Goal: Task Accomplishment & Management: Complete application form

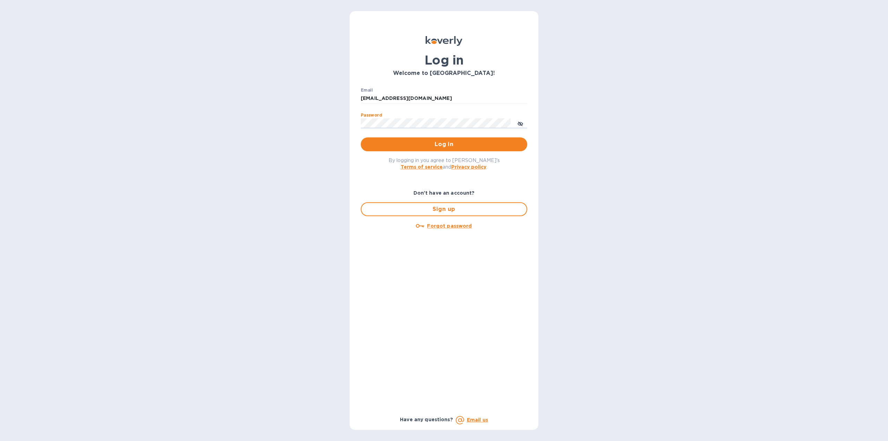
click at [434, 148] on span "Log in" at bounding box center [443, 144] width 155 height 8
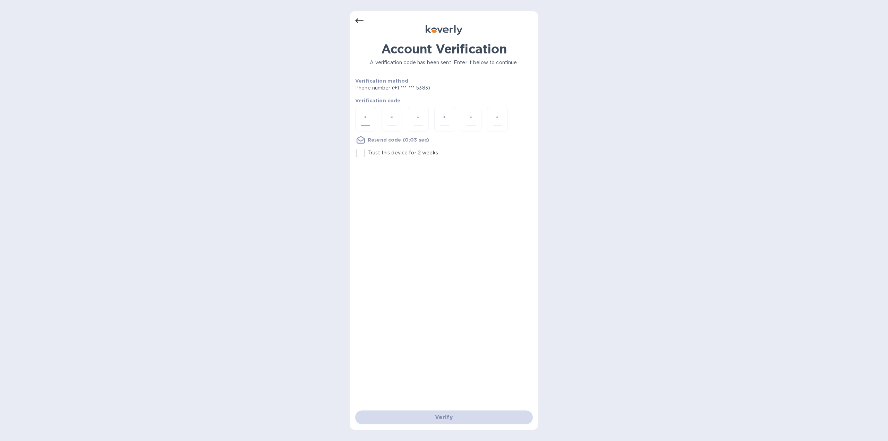
click at [364, 117] on input "number" at bounding box center [365, 119] width 9 height 13
type input "2"
type input "8"
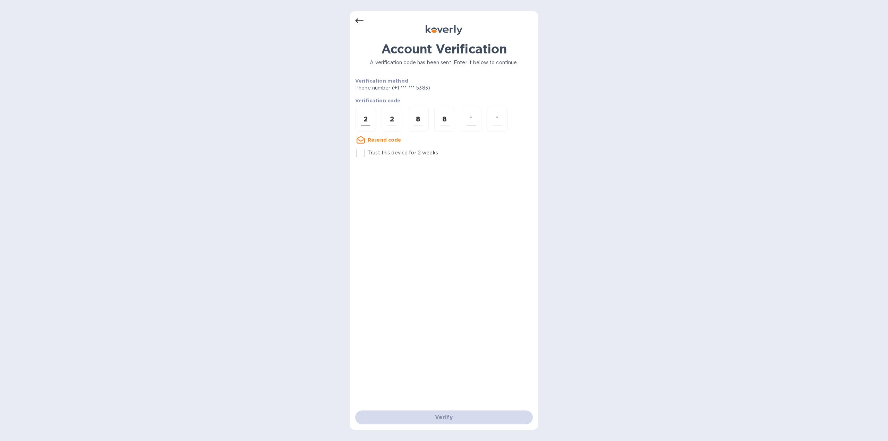
type input "5"
type input "2"
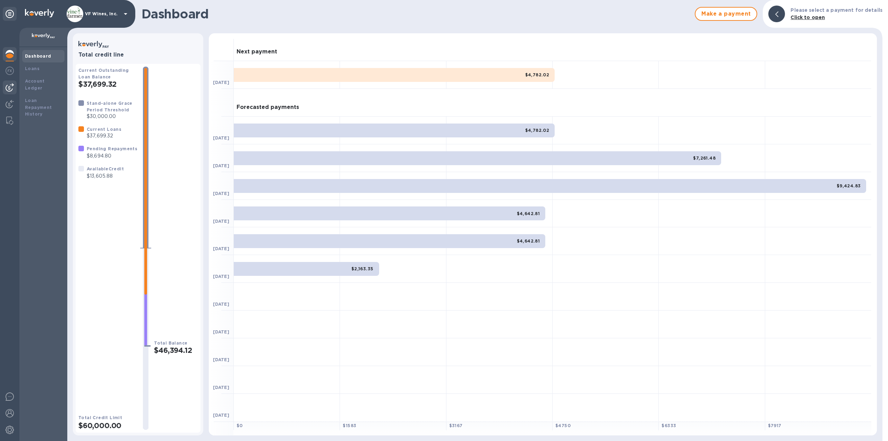
drag, startPoint x: 7, startPoint y: 71, endPoint x: 11, endPoint y: 84, distance: 12.8
click at [7, 71] on img at bounding box center [10, 71] width 8 height 8
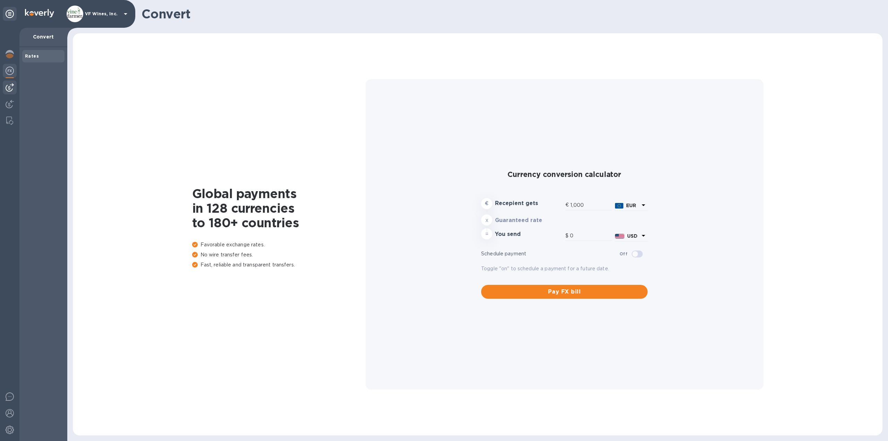
type input "1,175.64"
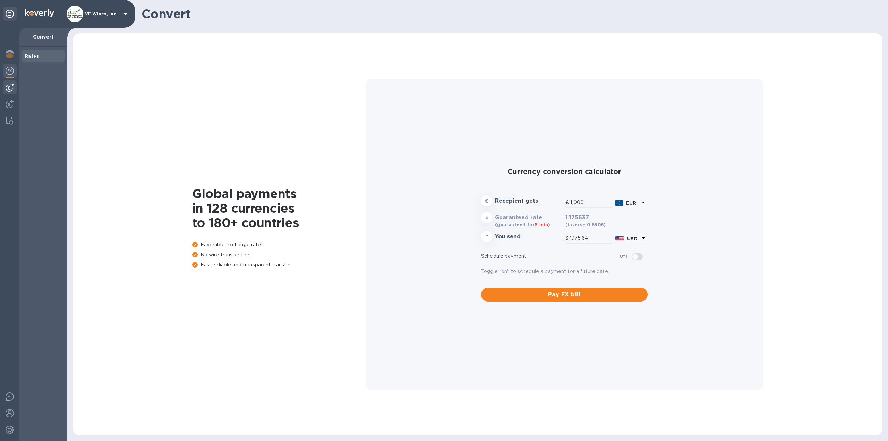
click at [10, 88] on img at bounding box center [10, 87] width 8 height 8
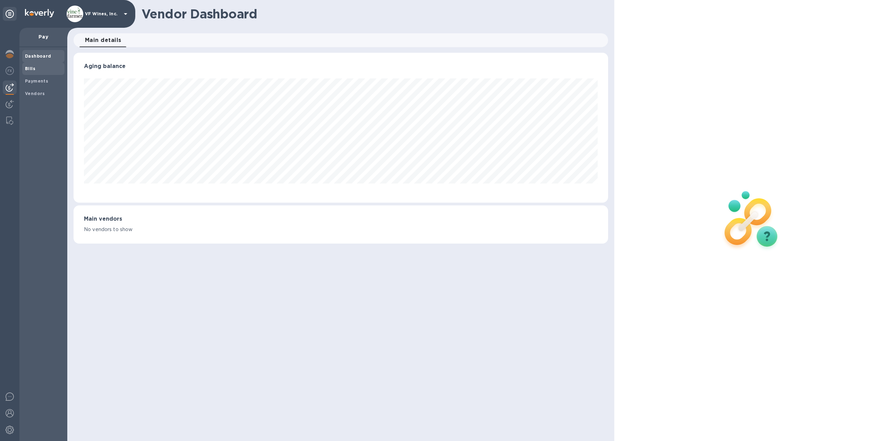
scroll to position [150, 535]
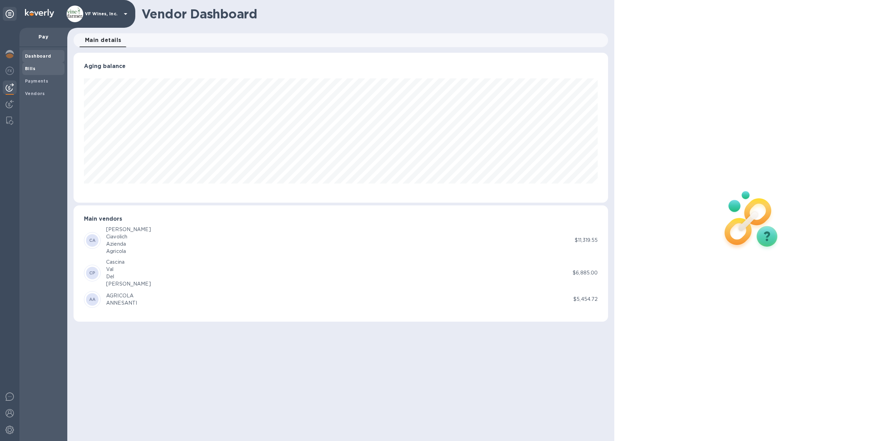
click at [32, 70] on b "Bills" at bounding box center [30, 68] width 10 height 5
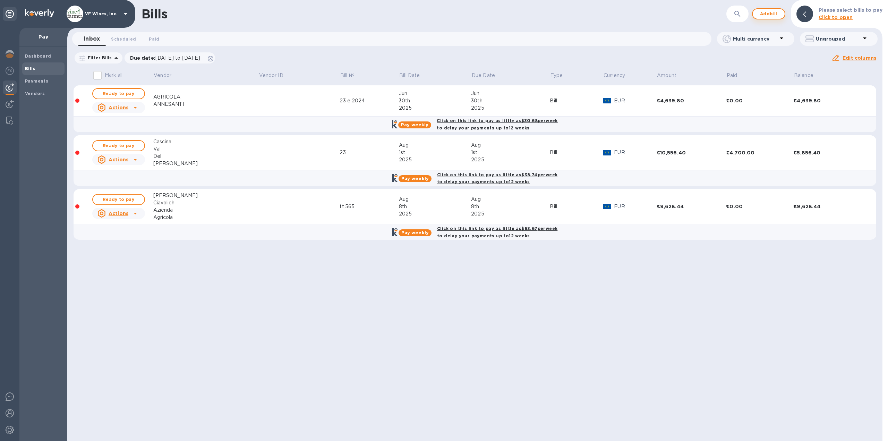
click at [764, 17] on span "Add bill" at bounding box center [768, 14] width 21 height 8
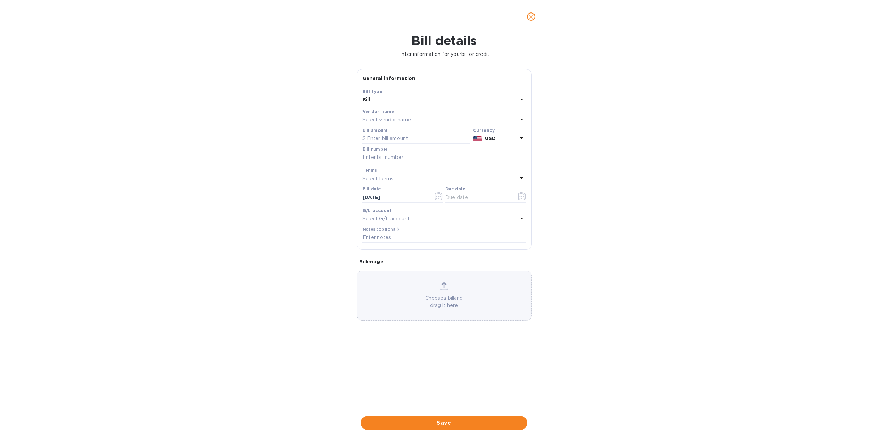
click at [373, 120] on p "Select vendor name" at bounding box center [386, 119] width 49 height 7
click at [393, 141] on input "text" at bounding box center [445, 139] width 122 height 10
type input "cape cod"
click at [380, 159] on p "Cape Cod Express" at bounding box center [441, 159] width 147 height 7
click at [520, 195] on icon "button" at bounding box center [522, 196] width 8 height 8
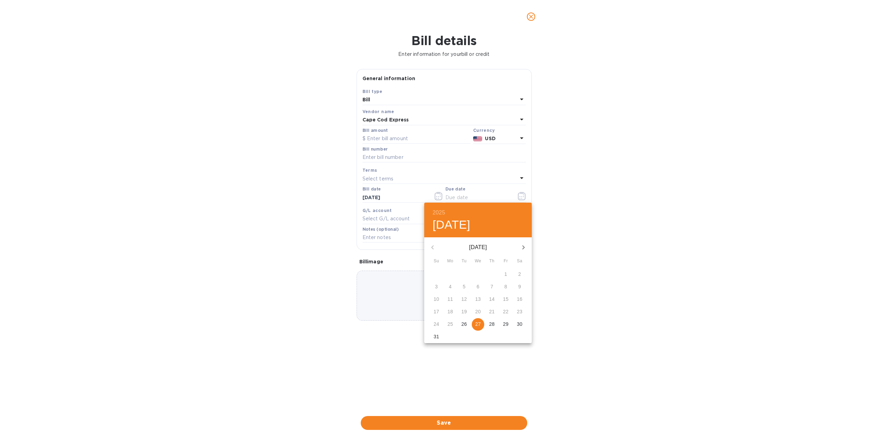
click at [478, 323] on p "27" at bounding box center [478, 323] width 6 height 7
type input "[DATE]"
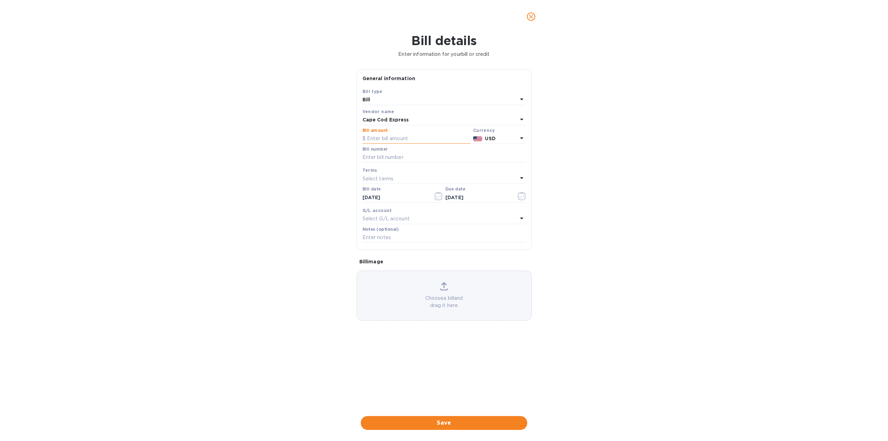
click at [390, 136] on input "text" at bounding box center [416, 139] width 108 height 10
type input "152.09"
click at [395, 157] on input "text" at bounding box center [443, 157] width 163 height 10
type input "7527, 7644, 7676"
click at [620, 219] on div "Bill details Enter information for your bill or credit General information Save…" at bounding box center [444, 236] width 888 height 407
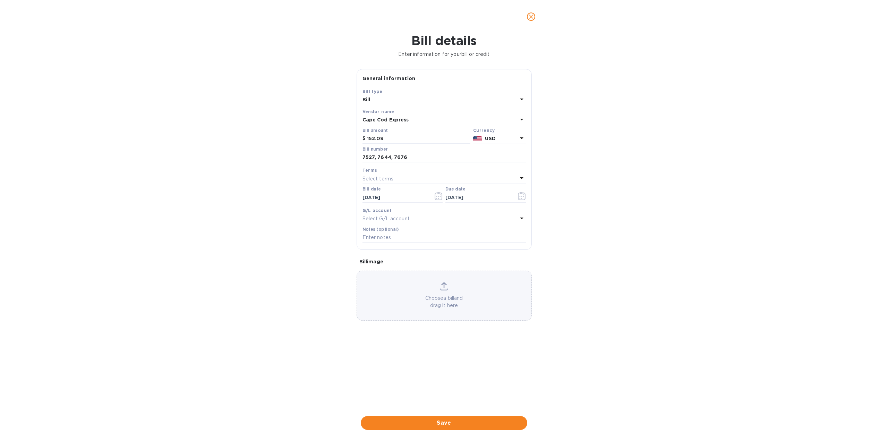
click at [441, 419] on span "Save" at bounding box center [443, 423] width 155 height 8
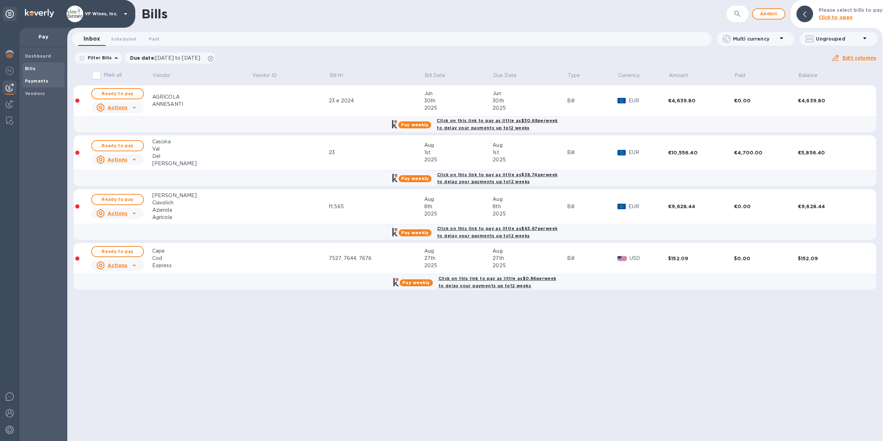
click at [28, 81] on b "Payments" at bounding box center [36, 80] width 23 height 5
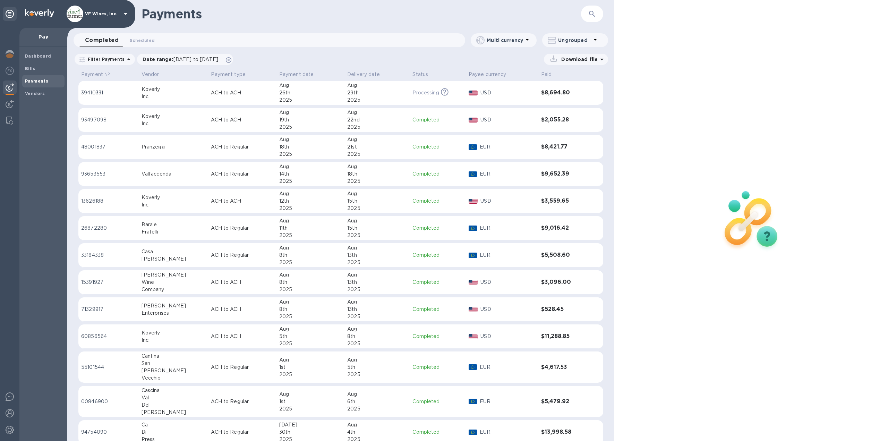
click at [589, 11] on icon "button" at bounding box center [592, 14] width 8 height 8
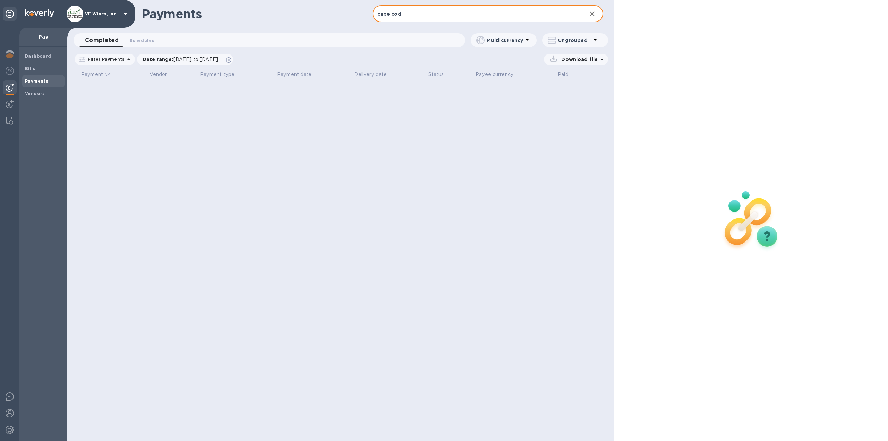
drag, startPoint x: 428, startPoint y: 17, endPoint x: 318, endPoint y: 13, distance: 109.6
click at [318, 13] on div "Payments cape cod ​" at bounding box center [340, 14] width 547 height 28
type input "express"
click at [231, 61] on icon at bounding box center [229, 60] width 6 height 6
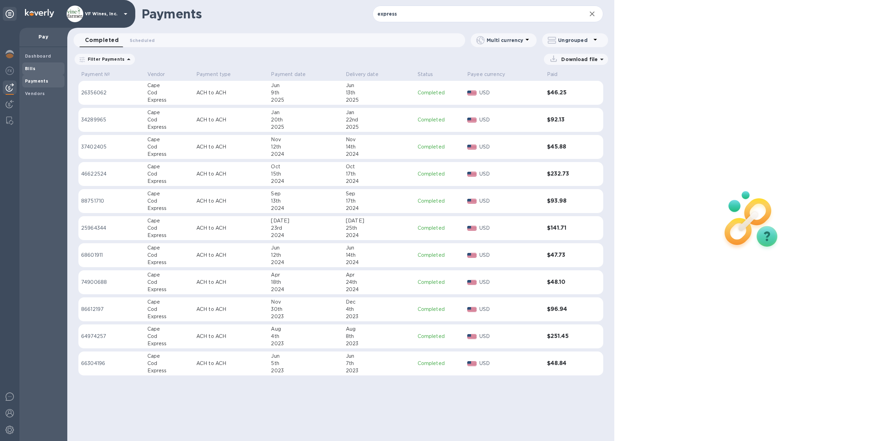
click at [30, 70] on b "Bills" at bounding box center [30, 68] width 10 height 5
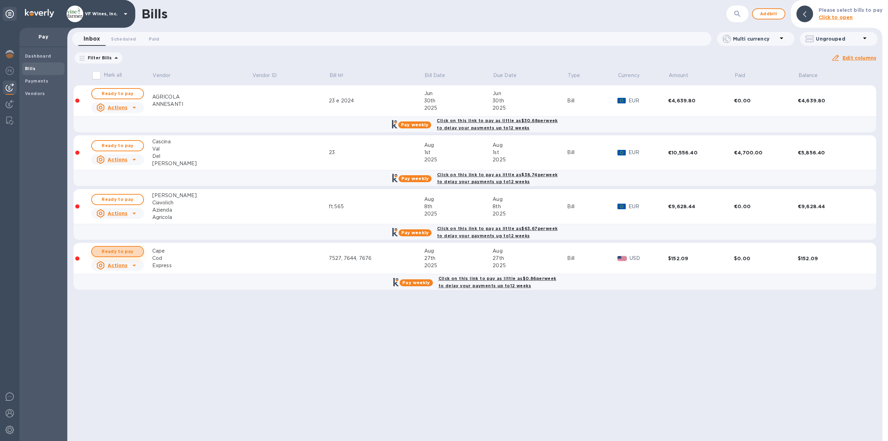
click at [129, 251] on span "Ready to pay" at bounding box center [117, 251] width 40 height 8
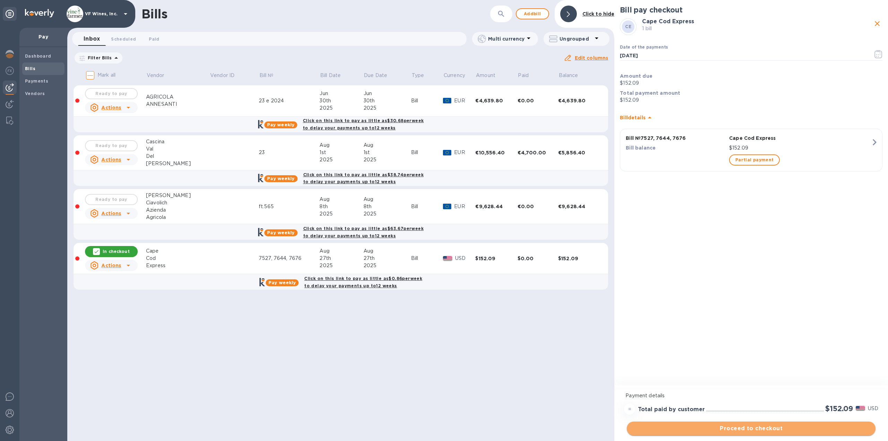
click at [748, 430] on span "Proceed to checkout" at bounding box center [751, 428] width 238 height 8
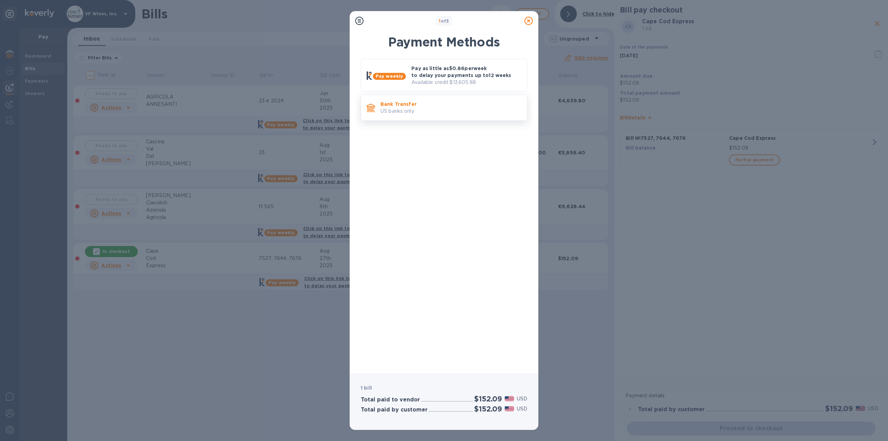
click at [415, 108] on p "US banks only." at bounding box center [450, 111] width 141 height 7
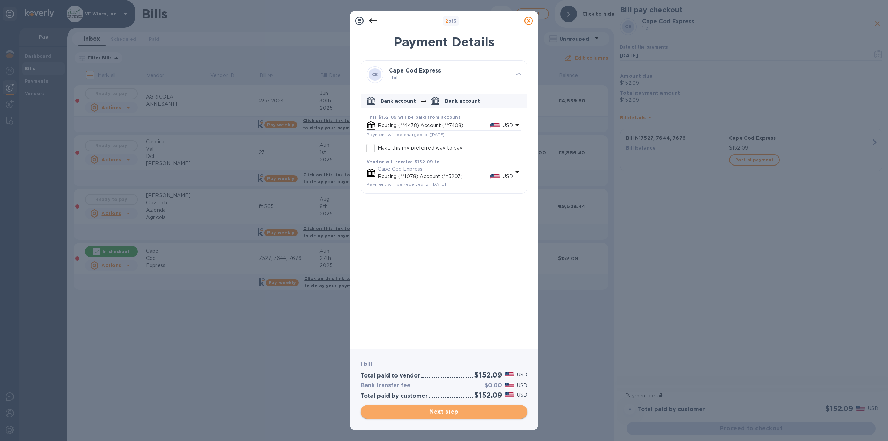
click at [437, 411] on span "Next step" at bounding box center [443, 411] width 155 height 8
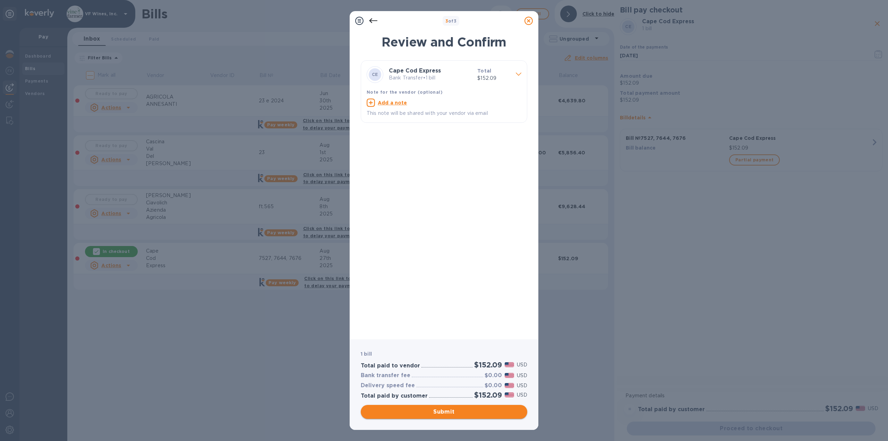
click at [438, 411] on span "Submit" at bounding box center [443, 411] width 155 height 8
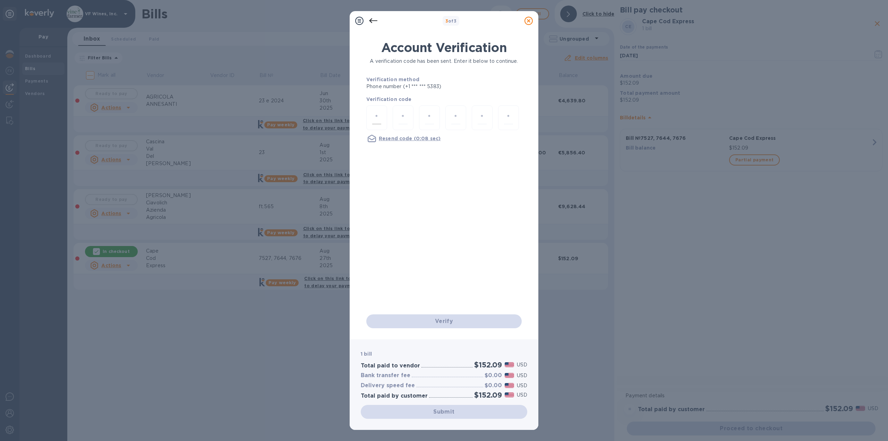
click at [375, 118] on input "number" at bounding box center [376, 117] width 9 height 13
type input "5"
type input "6"
type input "0"
type input "8"
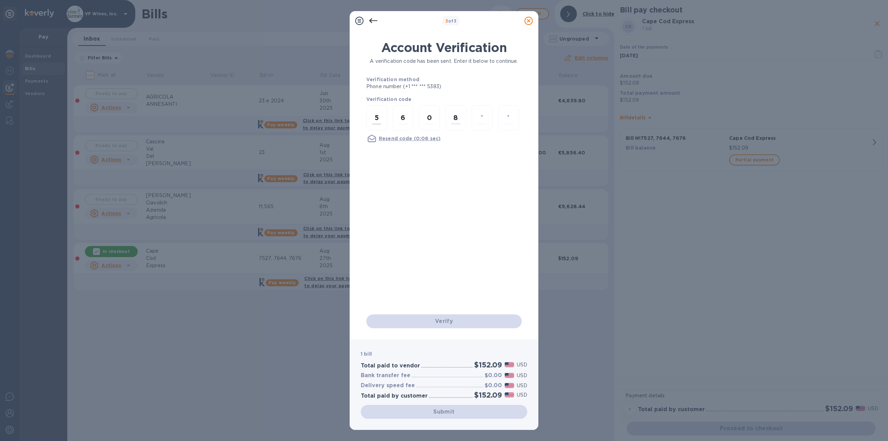
type input "0"
type input "3"
click at [379, 120] on input "number" at bounding box center [376, 117] width 9 height 13
type input "4"
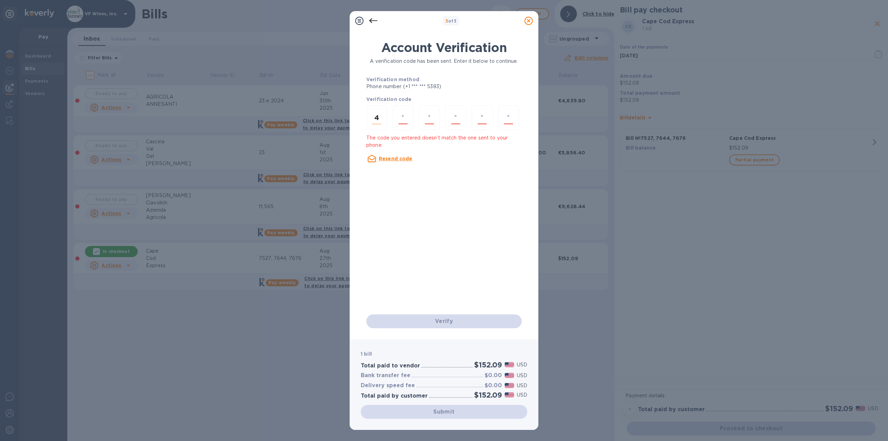
type input "7"
type input "4"
type input "5"
type input "6"
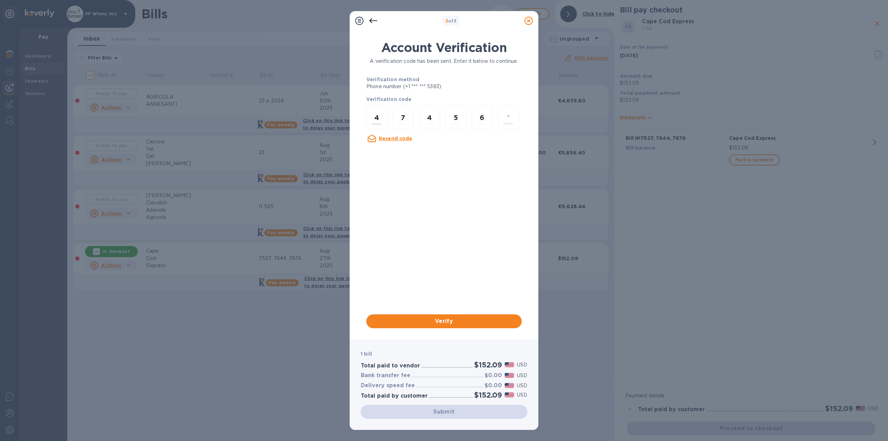
type input "7"
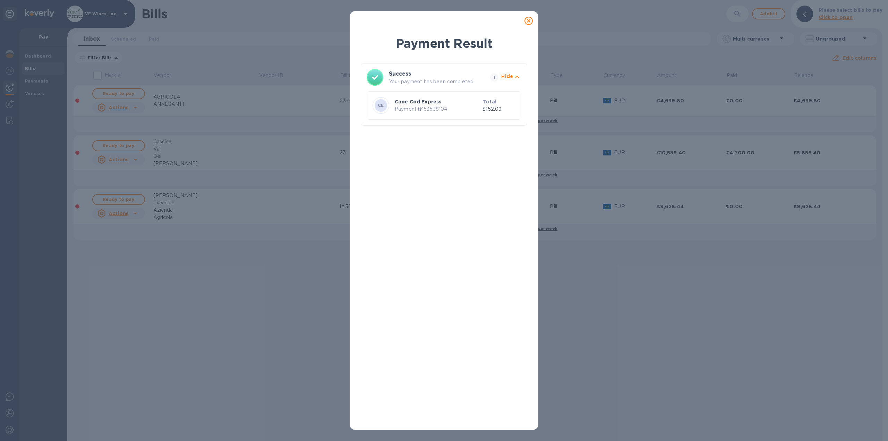
click at [648, 294] on div "Payment Result Success Your payment has been completed. 1 Hide CE Cape Cod Expr…" at bounding box center [444, 220] width 888 height 441
click at [528, 22] on icon at bounding box center [528, 21] width 8 height 8
